Goal: Task Accomplishment & Management: Complete application form

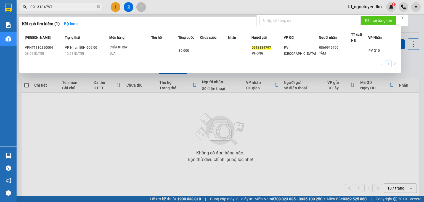
click at [56, 6] on input "0913134797" at bounding box center [62, 7] width 65 height 6
click at [56, 7] on input "0913134797" at bounding box center [62, 7] width 65 height 6
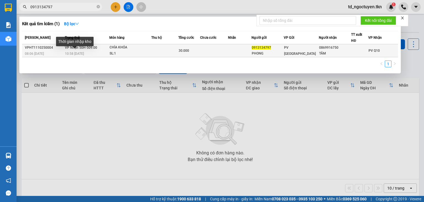
click at [77, 52] on span "10:58 [DATE]" at bounding box center [74, 54] width 19 height 4
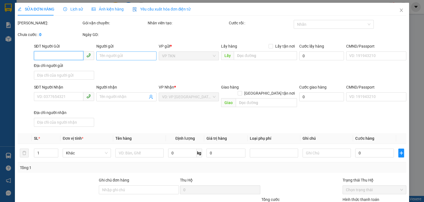
type input "0913134797"
type input "PHONG"
type input "0869916750"
type input "TÂM"
type input "30.000"
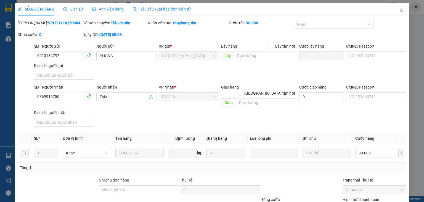
click at [71, 10] on span "Lịch sử" at bounding box center [73, 9] width 20 height 4
